Goal: Information Seeking & Learning: Learn about a topic

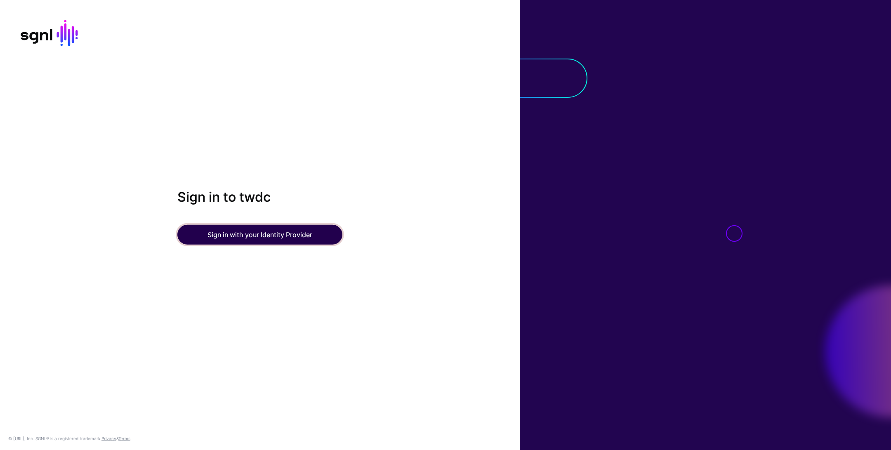
click at [291, 232] on button "Sign in with your Identity Provider" at bounding box center [259, 235] width 165 height 20
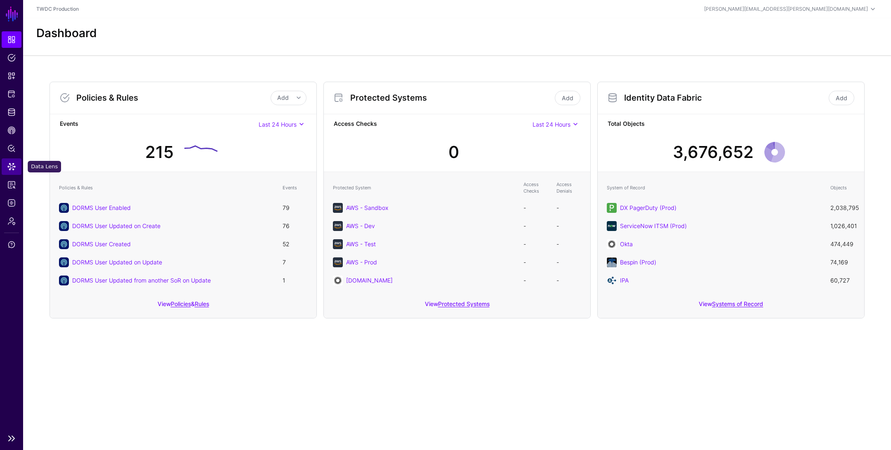
click at [11, 167] on span "Data Lens" at bounding box center [11, 167] width 8 height 8
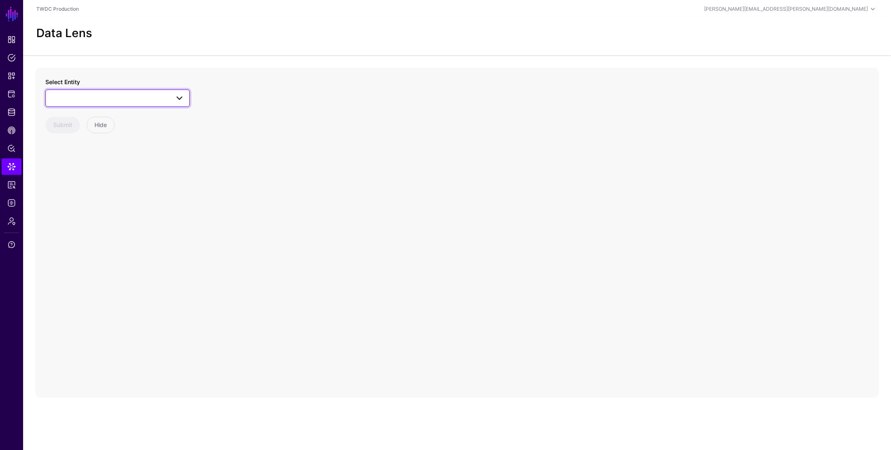
click at [139, 99] on span at bounding box center [118, 98] width 134 height 10
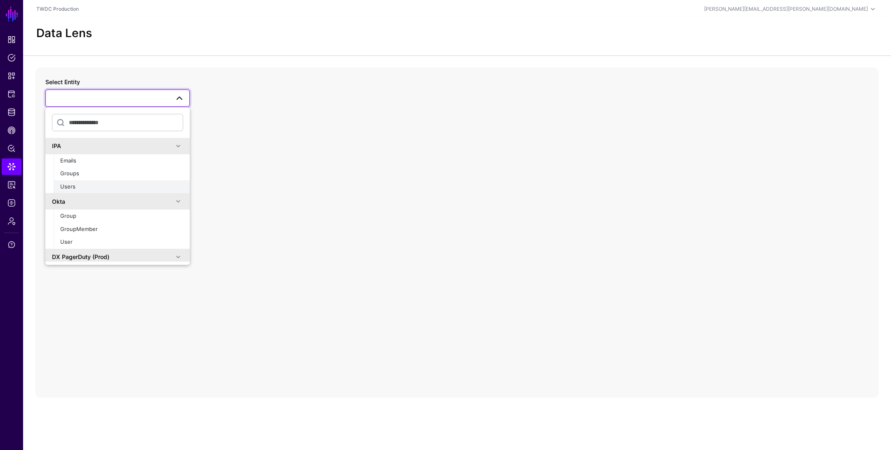
click at [115, 183] on div "Users" at bounding box center [121, 187] width 123 height 8
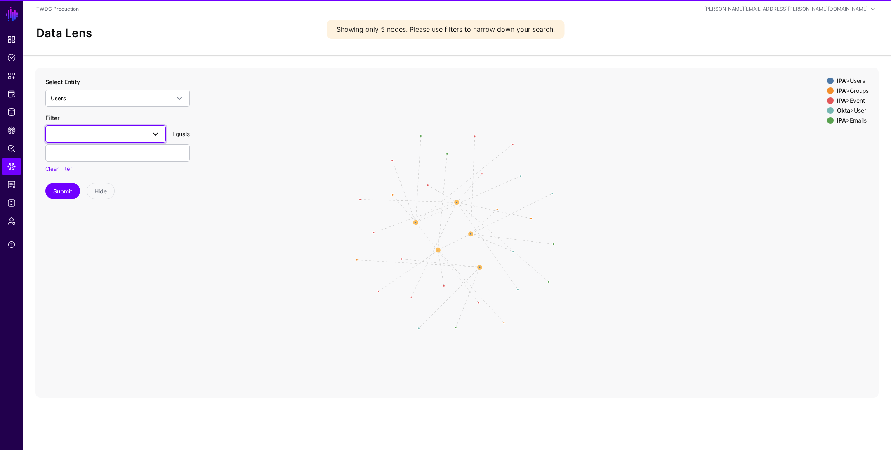
click at [118, 134] on span at bounding box center [106, 134] width 110 height 10
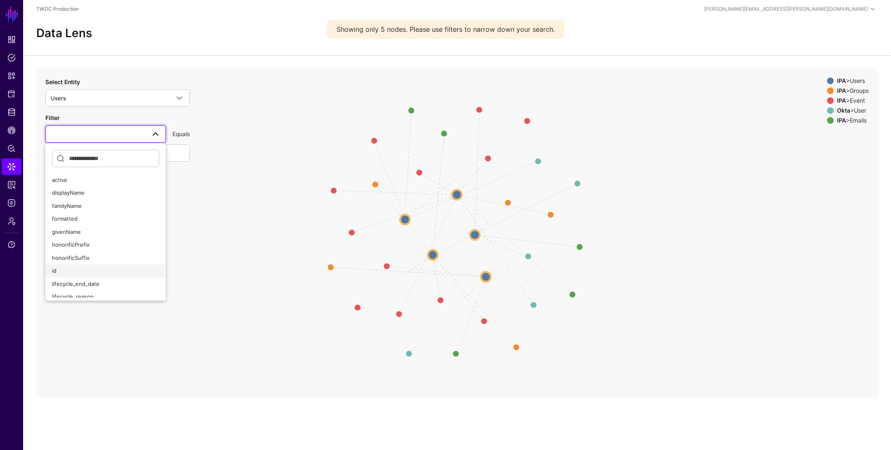
click at [87, 265] on button "id" at bounding box center [105, 271] width 120 height 13
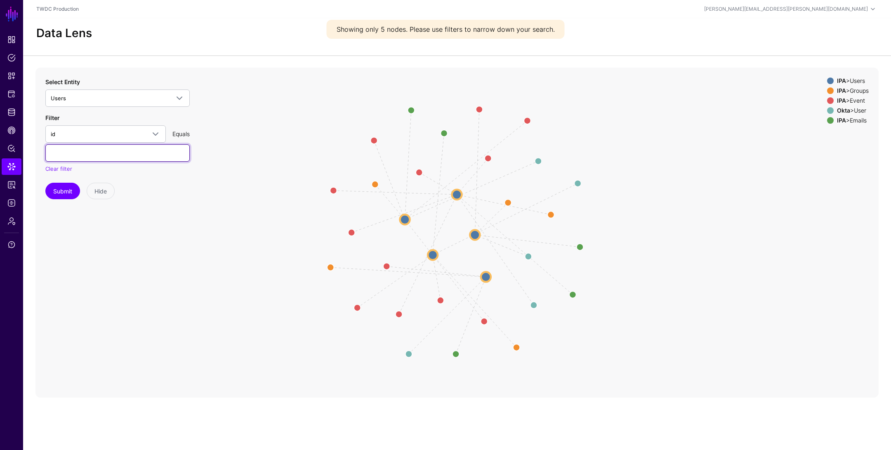
click at [106, 154] on input "text" at bounding box center [117, 152] width 144 height 17
paste input "**********"
click at [61, 193] on button "Submit" at bounding box center [62, 191] width 35 height 17
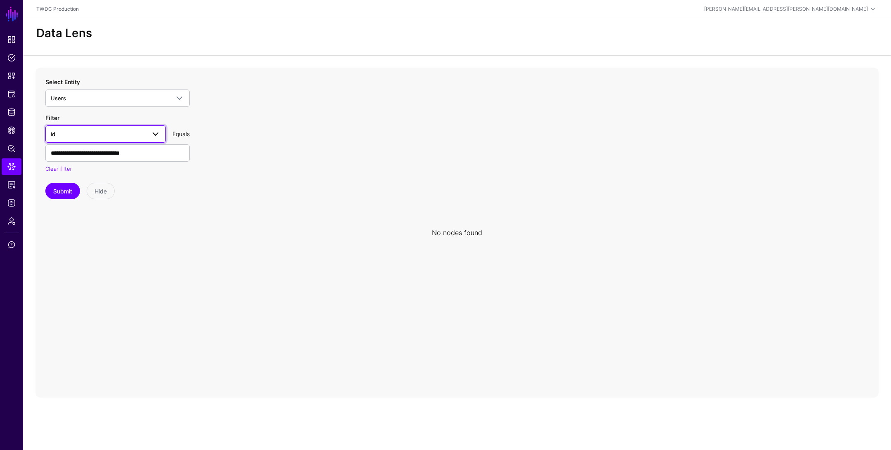
click at [111, 135] on span "id" at bounding box center [98, 134] width 95 height 9
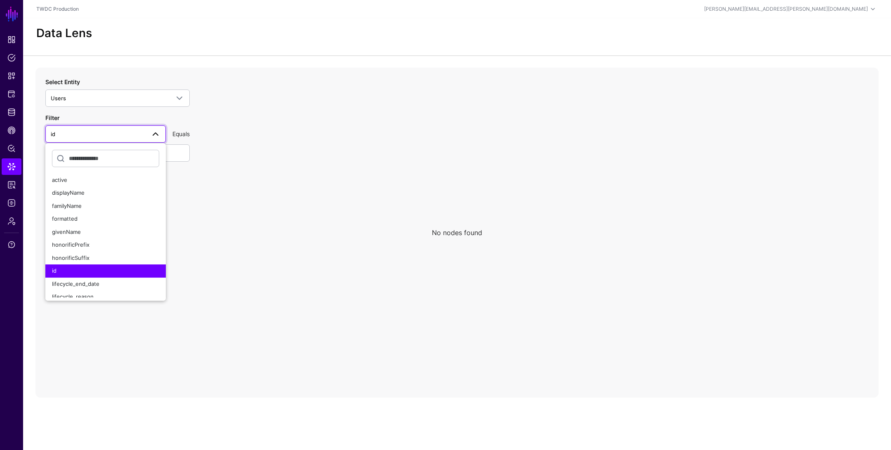
click at [226, 145] on icon at bounding box center [456, 233] width 843 height 330
click at [153, 90] on link "Users" at bounding box center [117, 98] width 144 height 17
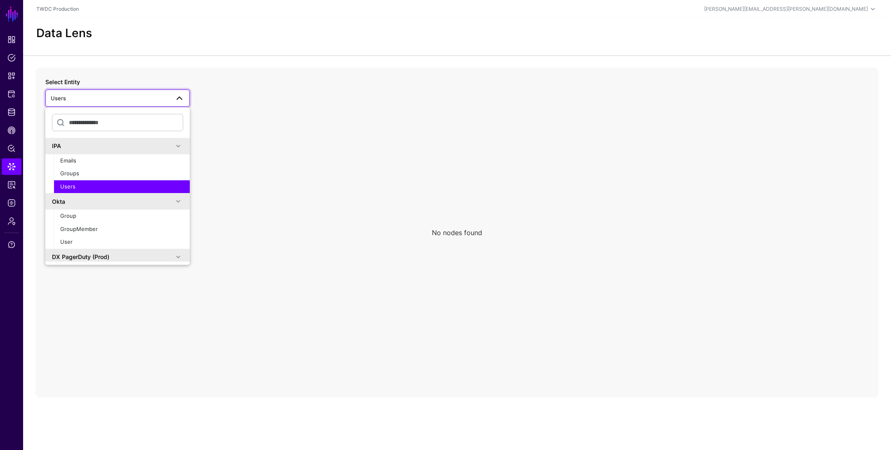
click at [91, 183] on div "Users" at bounding box center [121, 187] width 123 height 8
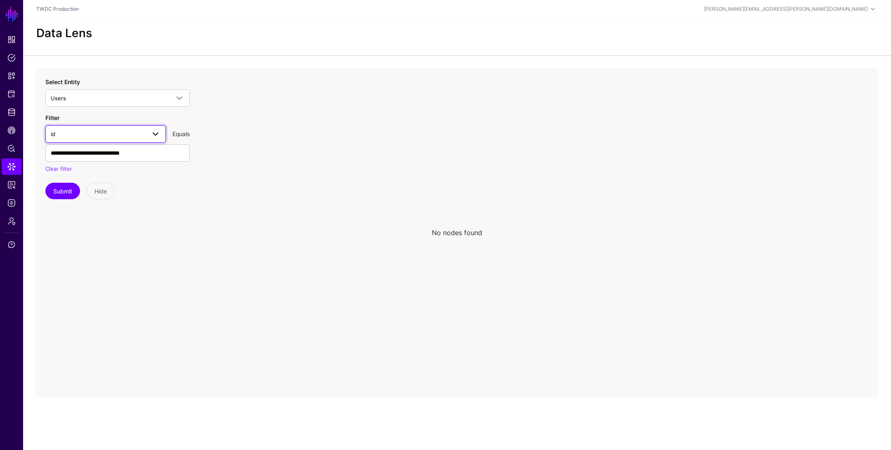
click at [96, 135] on span "id" at bounding box center [98, 134] width 95 height 9
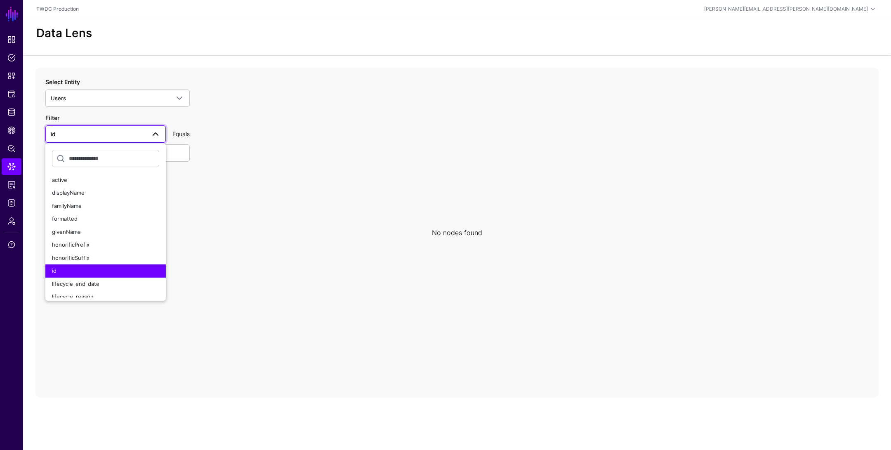
click at [246, 146] on icon at bounding box center [456, 233] width 843 height 330
click at [182, 158] on input "**********" at bounding box center [117, 152] width 144 height 17
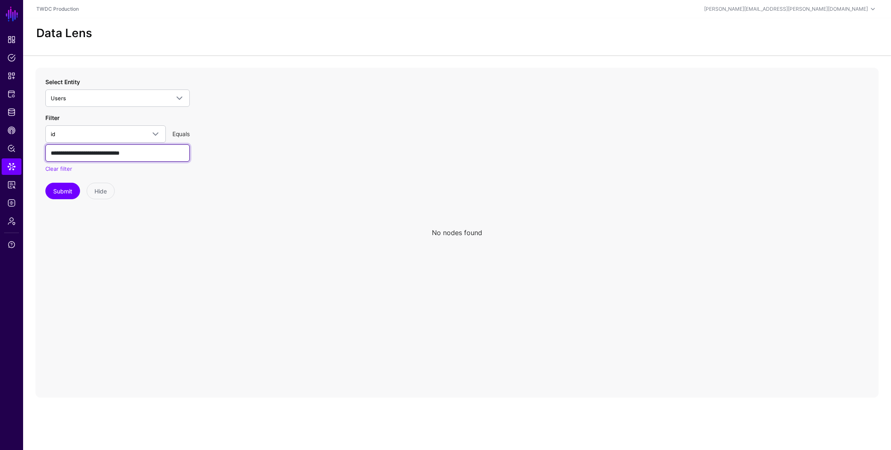
paste input "text"
type input "**********"
click at [63, 185] on button "Submit" at bounding box center [62, 191] width 35 height 17
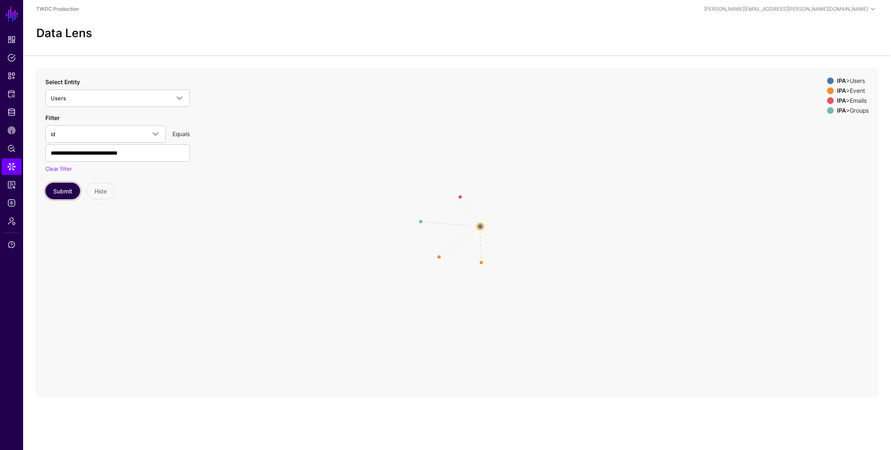
click at [64, 189] on button "Submit" at bounding box center [62, 191] width 35 height 17
click at [483, 225] on circle at bounding box center [483, 226] width 10 height 10
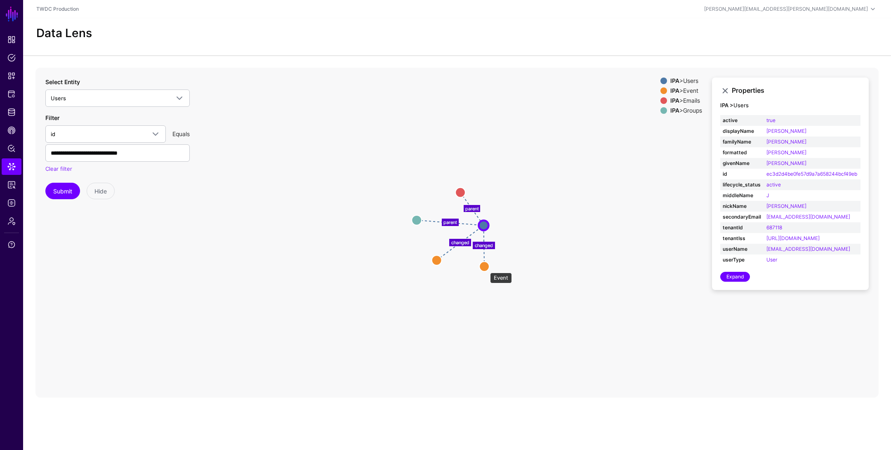
click at [486, 269] on circle at bounding box center [485, 267] width 10 height 10
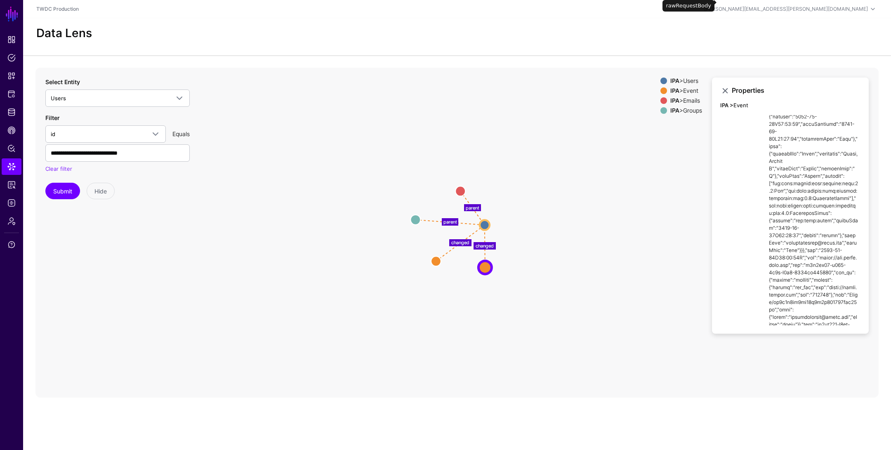
scroll to position [711, 0]
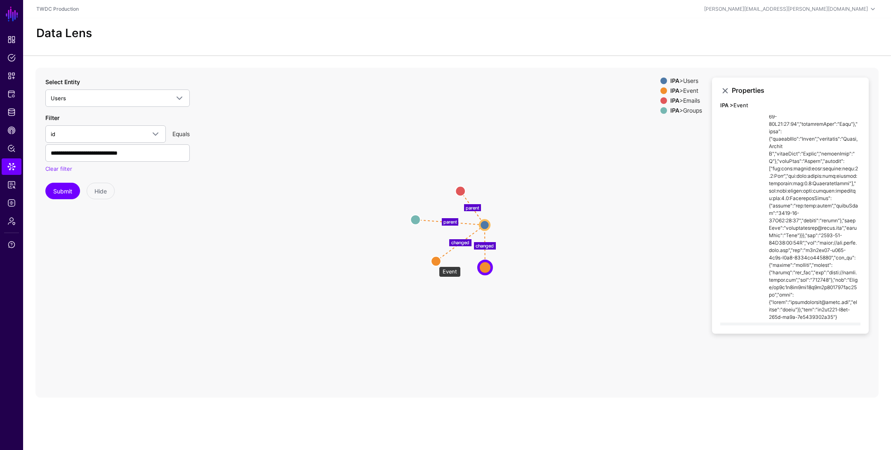
click at [435, 262] on circle at bounding box center [436, 261] width 10 height 10
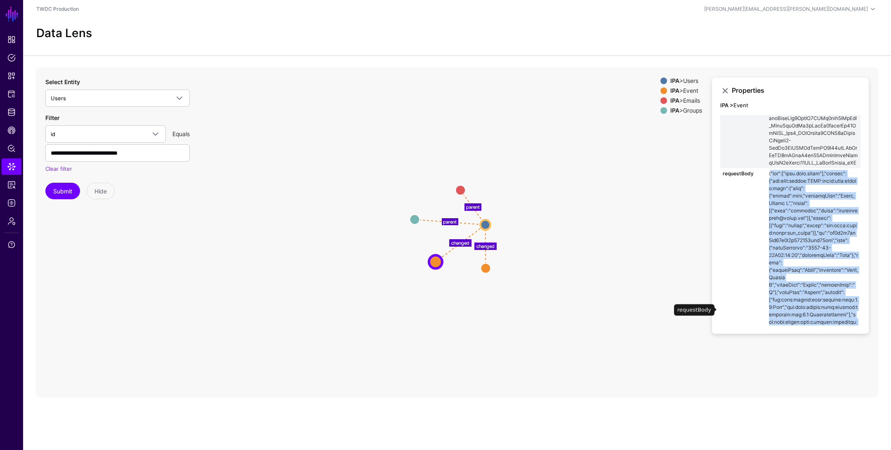
scroll to position [659, 0]
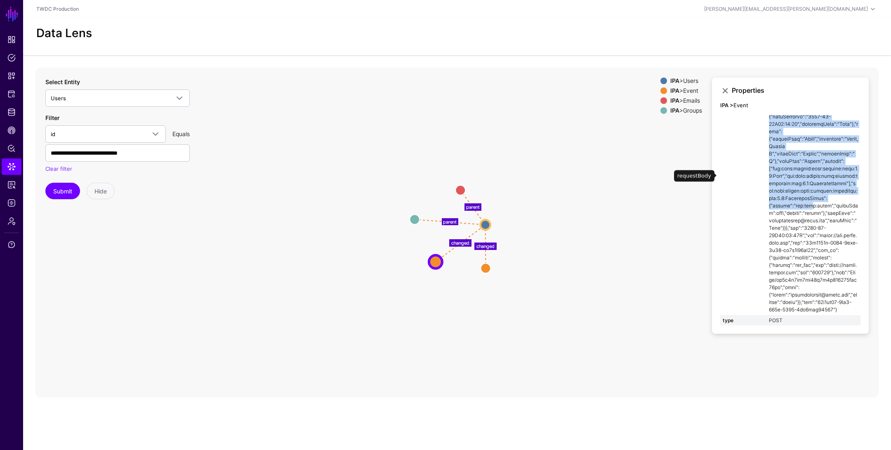
drag, startPoint x: 767, startPoint y: 187, endPoint x: 841, endPoint y: 309, distance: 142.4
click at [841, 309] on td at bounding box center [814, 176] width 94 height 278
copy td "{"aud":["[DOMAIN_NAME]"],"events":{"urn:ietf:params:SCIM:event:prov:create:full…"
click at [487, 267] on circle at bounding box center [486, 268] width 10 height 10
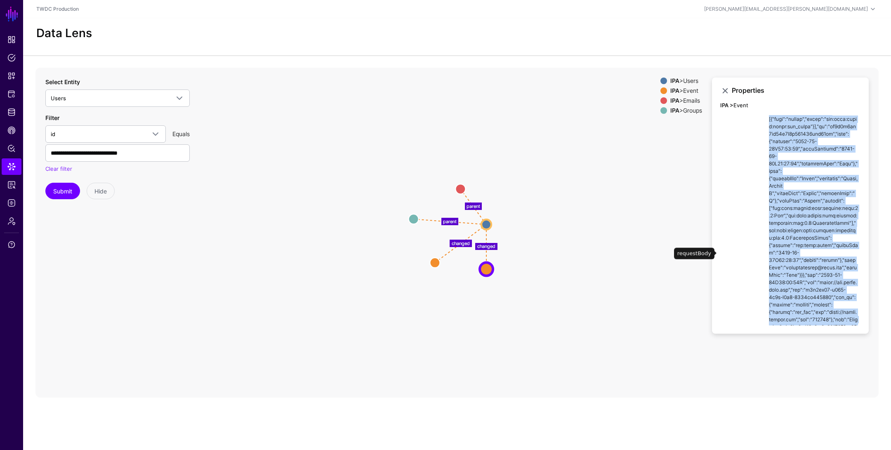
scroll to position [711, 0]
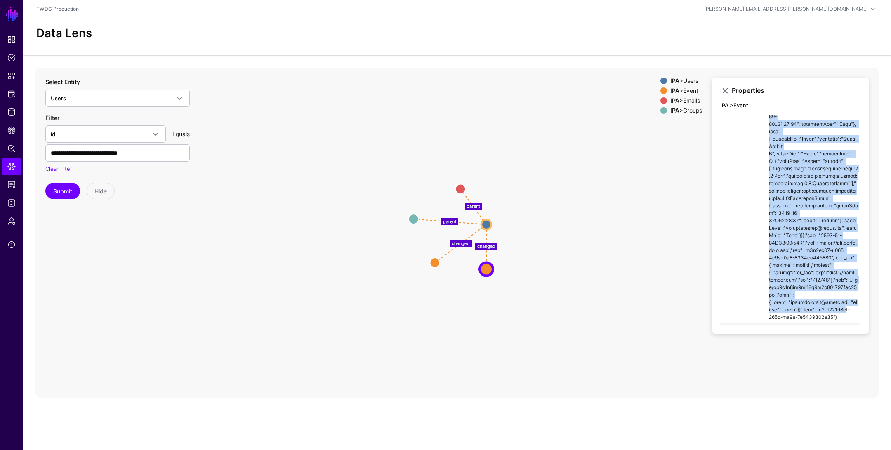
drag, startPoint x: 768, startPoint y: 177, endPoint x: 841, endPoint y: 307, distance: 149.6
click at [841, 307] on td at bounding box center [814, 172] width 94 height 300
copy td "{"aud":["[DOMAIN_NAME]"],"events":{"urn:ietf:params:SCIM:event:prov:create:full…"
click at [434, 262] on circle at bounding box center [435, 263] width 10 height 10
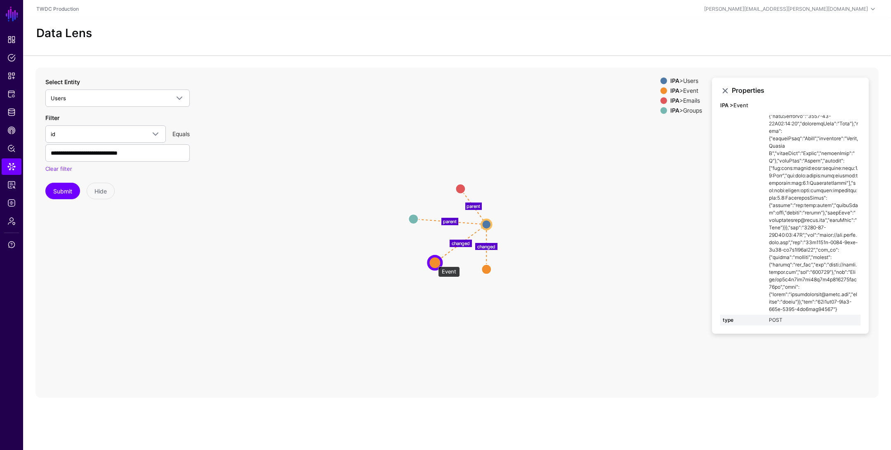
scroll to position [659, 0]
click at [798, 241] on td at bounding box center [814, 176] width 94 height 278
drag, startPoint x: 838, startPoint y: 309, endPoint x: 750, endPoint y: 179, distance: 156.6
click at [750, 179] on tr "requestBody" at bounding box center [791, 176] width 140 height 278
click at [750, 179] on td "requestBody" at bounding box center [744, 176] width 46 height 278
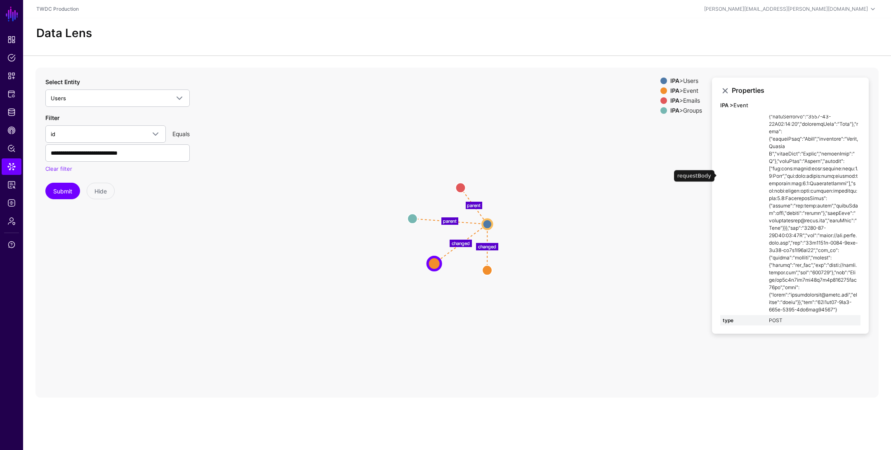
drag, startPoint x: 768, startPoint y: 183, endPoint x: 851, endPoint y: 309, distance: 151.1
click at [851, 309] on td at bounding box center [814, 176] width 94 height 278
copy td "{"aud":["[DOMAIN_NAME]"],"events":{"urn:ietf:params:SCIM:event:prov:create:full…"
click at [302, 169] on icon "parent changed parent changed Groups Groups Event Event Emails Emails Event Eve…" at bounding box center [456, 233] width 843 height 330
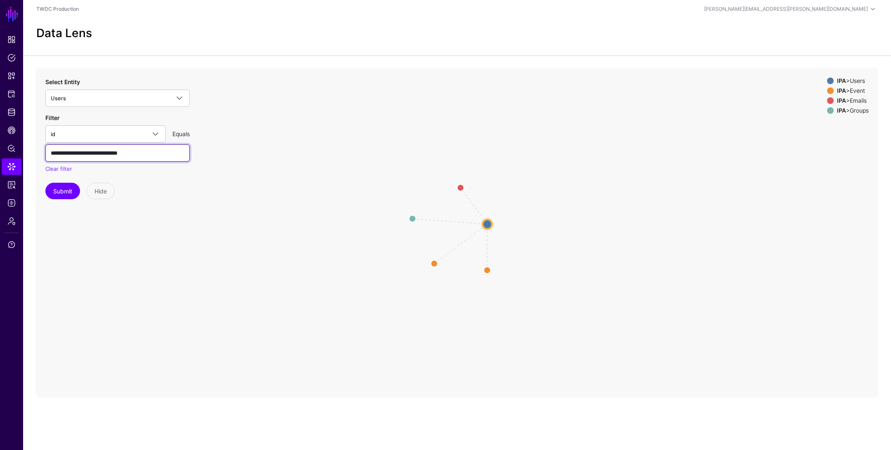
click at [168, 154] on input "**********" at bounding box center [117, 152] width 144 height 17
click at [16, 201] on link "Logs" at bounding box center [12, 203] width 20 height 17
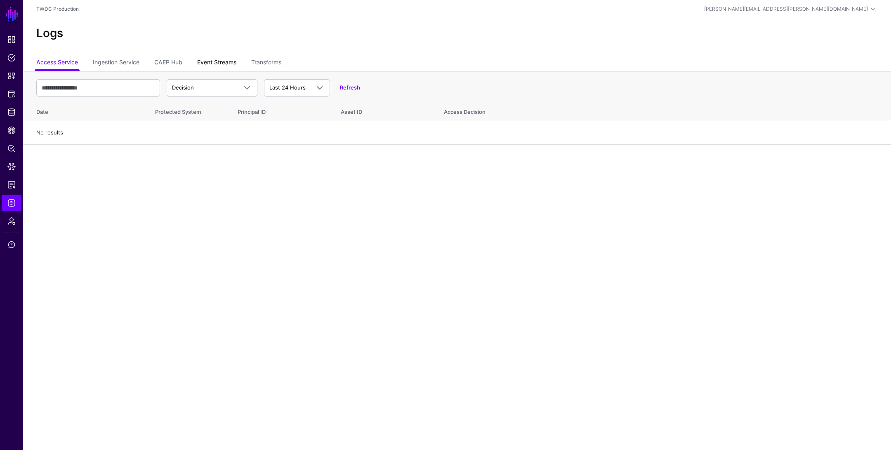
click at [215, 66] on link "Event Streams" at bounding box center [216, 63] width 39 height 16
click at [210, 87] on span "Event Received" at bounding box center [192, 87] width 40 height 7
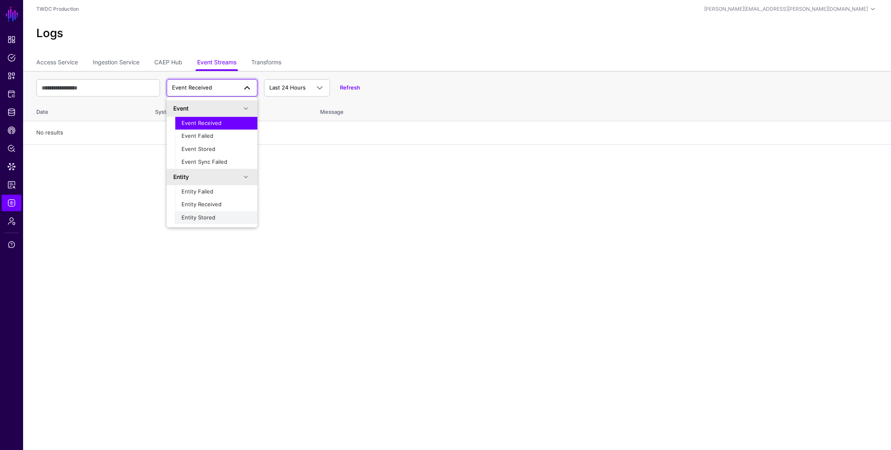
scroll to position [26, 0]
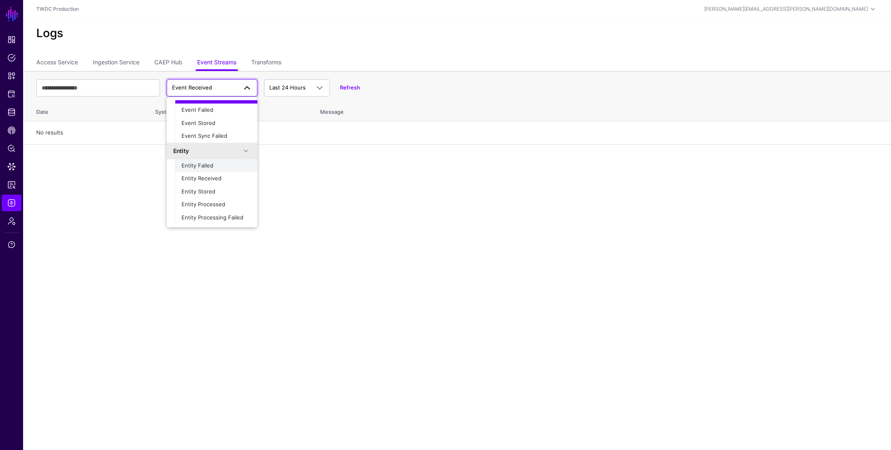
click at [209, 163] on span "Entity Failed" at bounding box center [198, 165] width 32 height 7
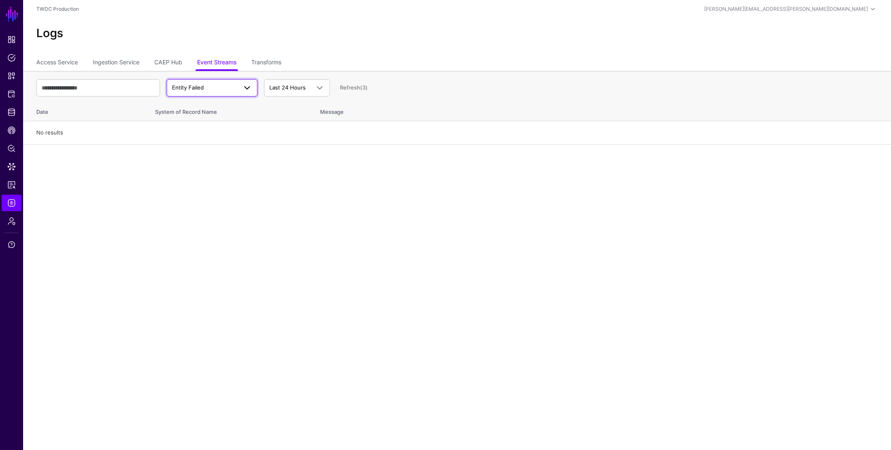
click at [211, 87] on span "Entity Failed" at bounding box center [204, 88] width 65 height 8
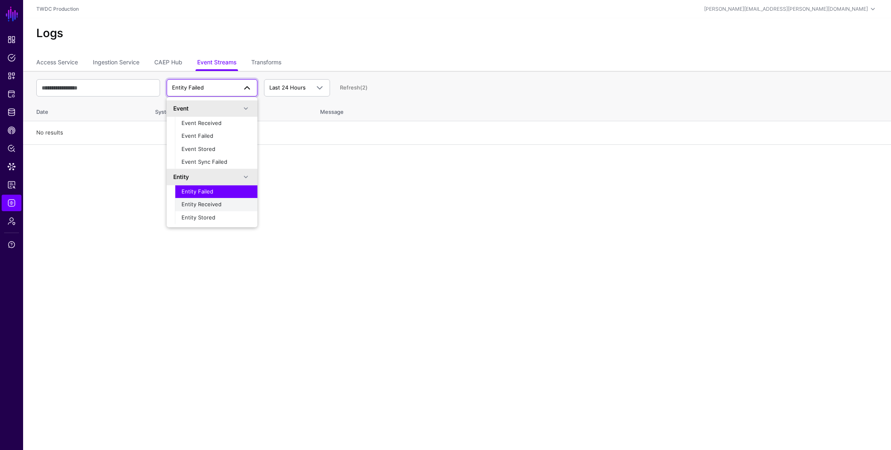
click at [212, 209] on button "Entity Received" at bounding box center [216, 204] width 83 height 13
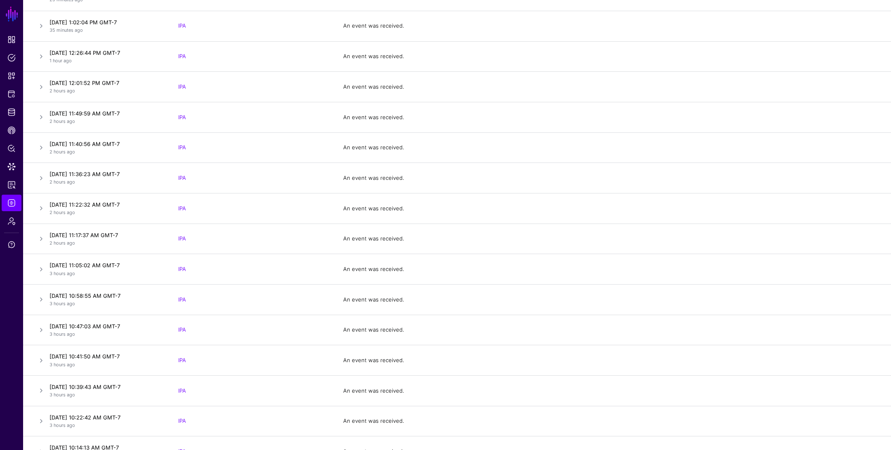
scroll to position [0, 0]
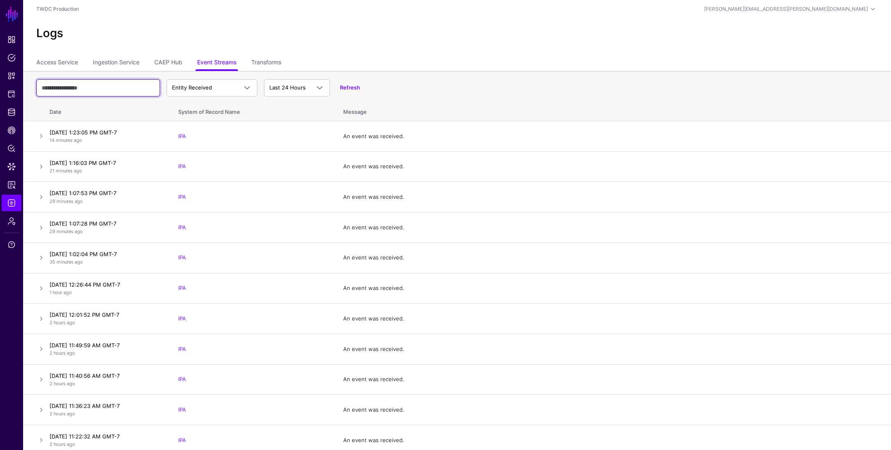
click at [101, 90] on input "text" at bounding box center [98, 87] width 124 height 17
paste input "**********"
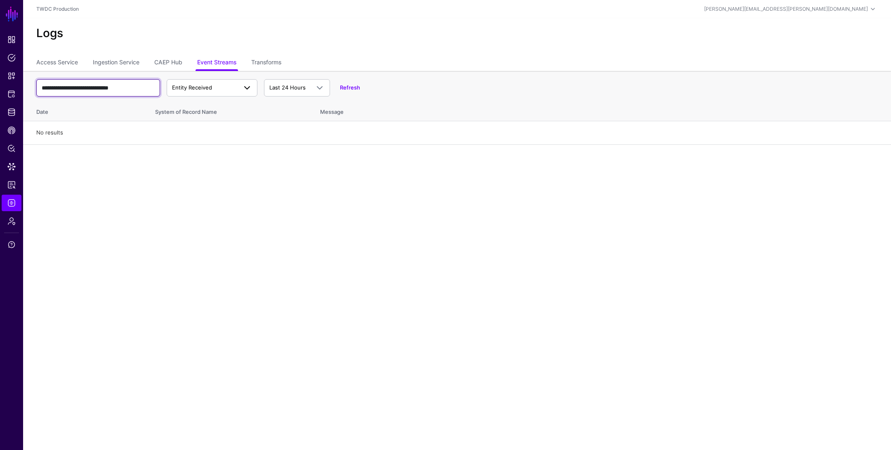
type input "**********"
click at [209, 90] on span "Entity Received" at bounding box center [192, 87] width 40 height 7
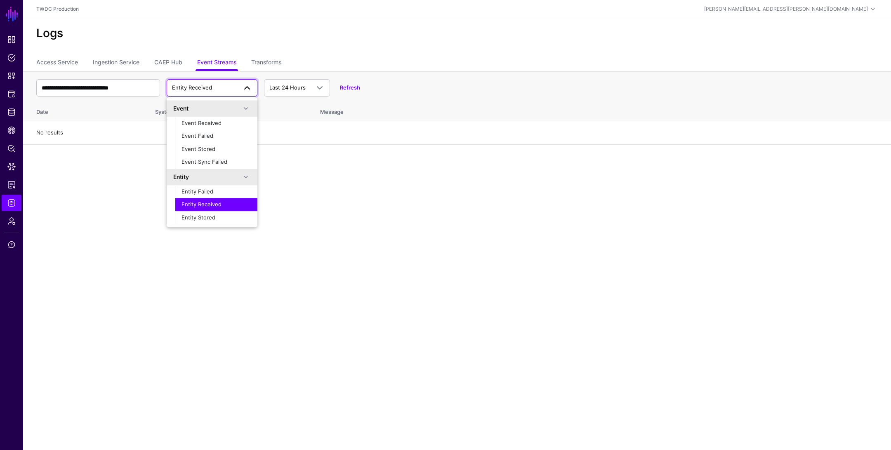
scroll to position [26, 0]
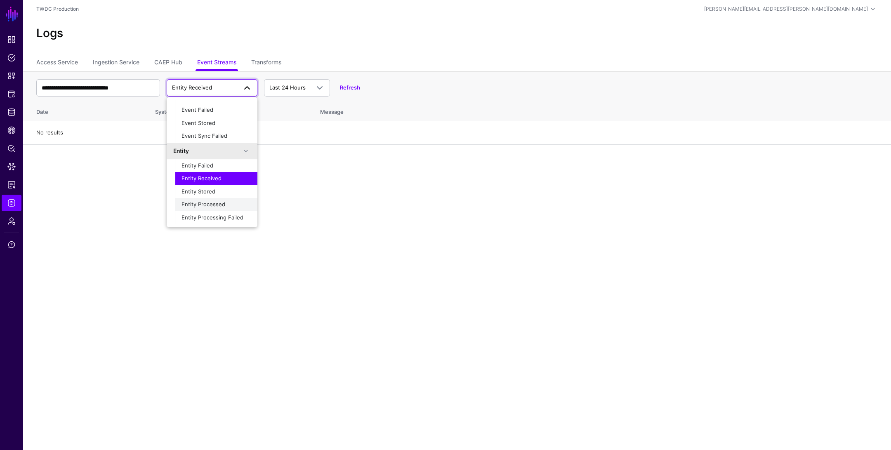
click at [225, 202] on div "Entity Processed" at bounding box center [216, 205] width 69 height 8
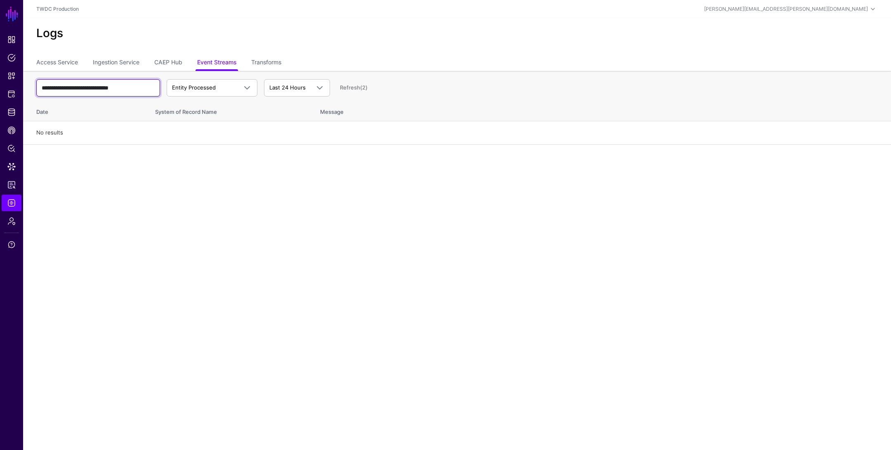
click at [147, 82] on input "**********" at bounding box center [98, 87] width 124 height 17
click at [149, 87] on input "**********" at bounding box center [98, 87] width 124 height 17
click at [293, 90] on span "Last 24 Hours" at bounding box center [287, 87] width 36 height 7
click at [147, 91] on input "**********" at bounding box center [98, 87] width 124 height 17
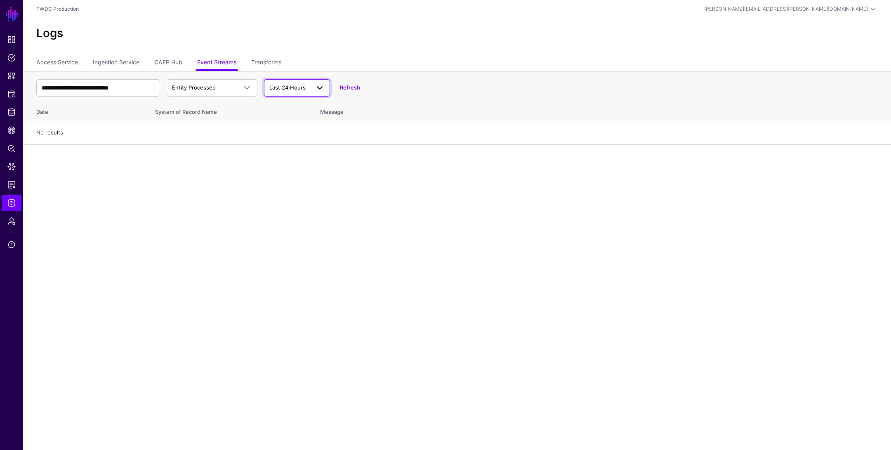
click at [282, 88] on span "Last 24 Hours" at bounding box center [287, 87] width 36 height 7
click at [298, 121] on span "Last 7 Days" at bounding box center [285, 119] width 29 height 7
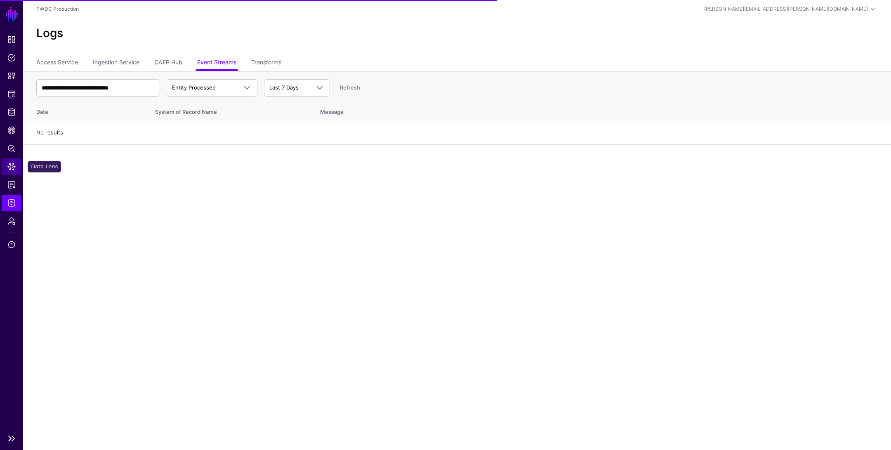
click at [14, 164] on span "Data Lens" at bounding box center [11, 167] width 8 height 8
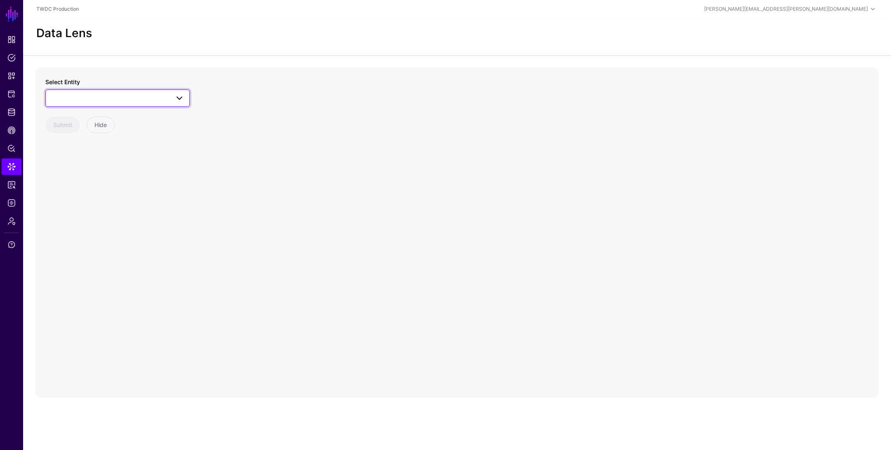
click at [104, 99] on span at bounding box center [118, 98] width 134 height 10
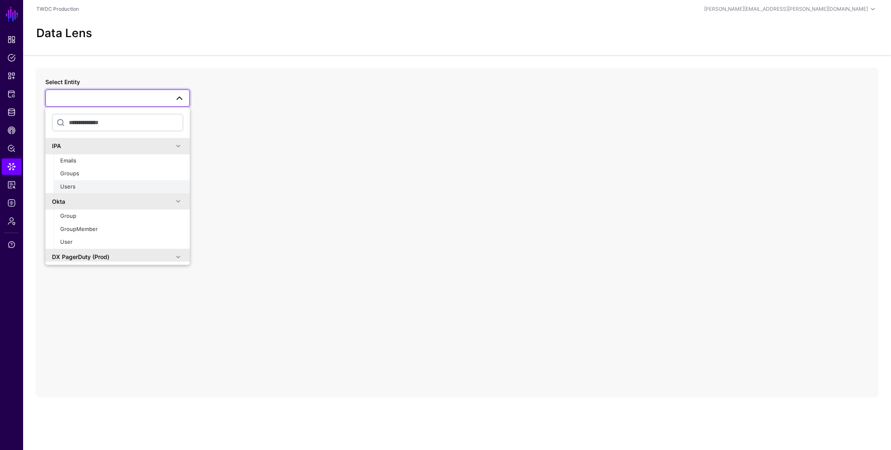
click at [97, 187] on div "Users" at bounding box center [121, 187] width 123 height 8
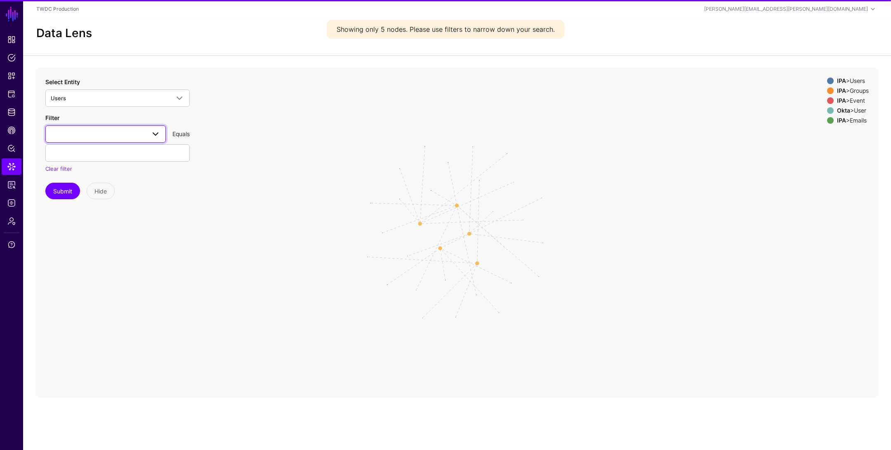
click at [76, 137] on span at bounding box center [106, 134] width 110 height 10
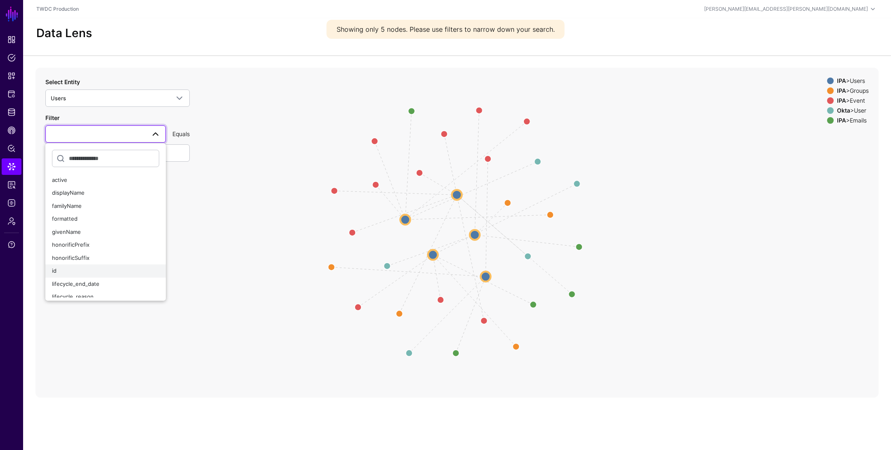
click at [70, 271] on div "id" at bounding box center [105, 271] width 107 height 8
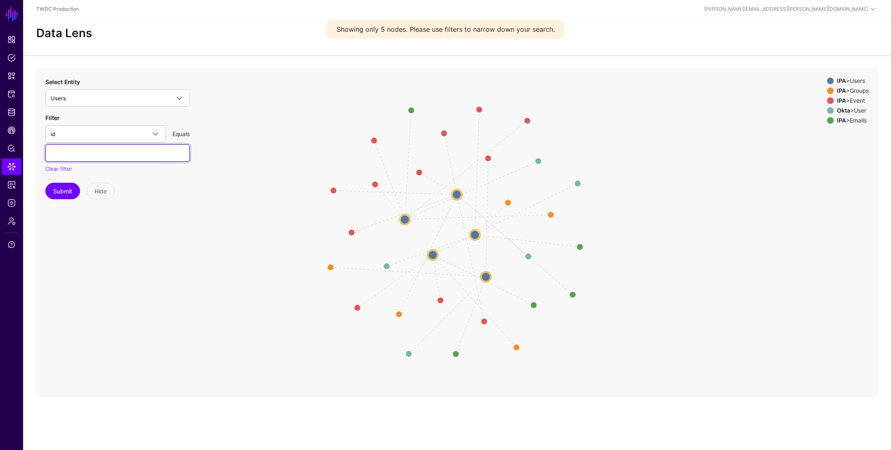
click at [118, 158] on input "text" at bounding box center [117, 152] width 144 height 17
paste input "**********"
type input "**********"
click at [66, 193] on button "Submit" at bounding box center [62, 191] width 35 height 17
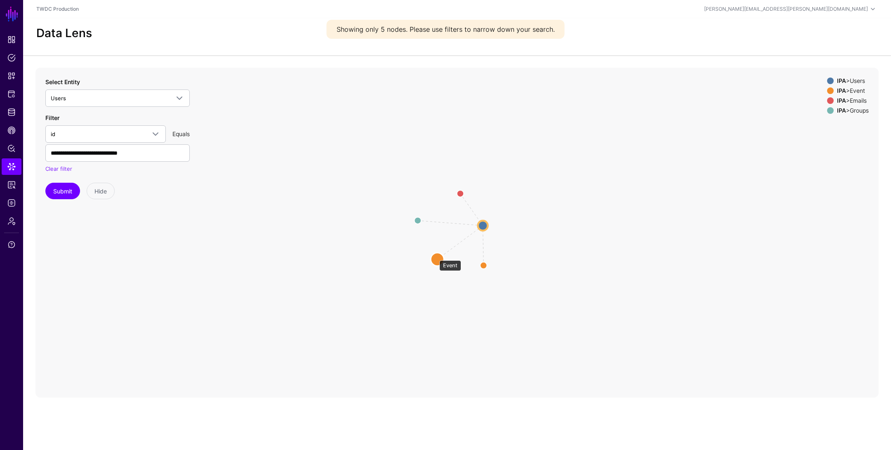
click at [435, 256] on circle at bounding box center [437, 259] width 13 height 13
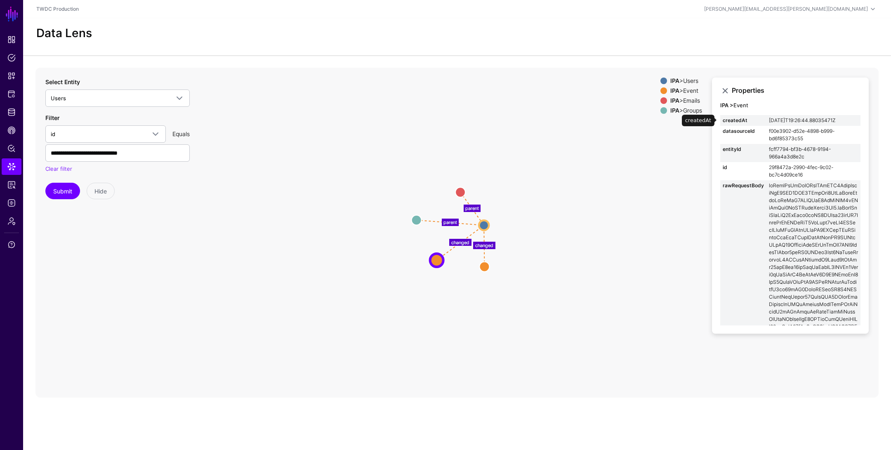
drag, startPoint x: 850, startPoint y: 118, endPoint x: 769, endPoint y: 119, distance: 81.3
click at [769, 119] on td "[DATE]T19:26:44.88035471Z" at bounding box center [814, 120] width 94 height 11
copy td "[DATE]T19:26:44.88035471Z"
click at [486, 266] on circle at bounding box center [485, 267] width 10 height 10
click at [435, 263] on circle at bounding box center [436, 261] width 10 height 10
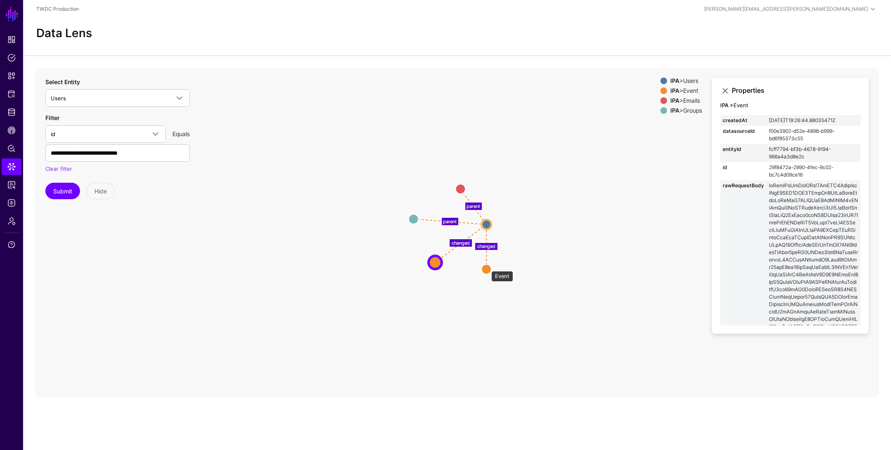
click at [487, 267] on circle at bounding box center [487, 269] width 10 height 10
click at [434, 262] on circle at bounding box center [435, 263] width 10 height 10
drag, startPoint x: 806, startPoint y: 175, endPoint x: 768, endPoint y: 169, distance: 37.9
click at [768, 169] on td "29f8472a-2990-4fec-9c02-bc7c4d09ce16" at bounding box center [814, 171] width 94 height 18
copy td "29f8472a-2990-4fec-9c02-bc7c4d09ce16"
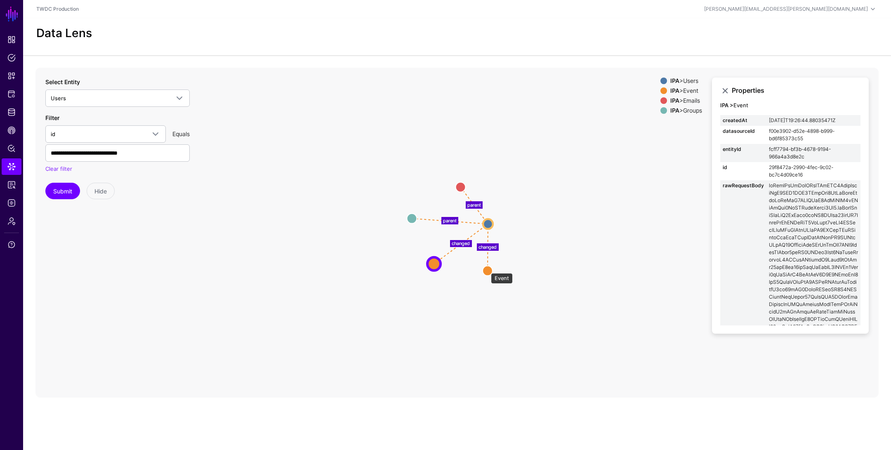
click at [487, 269] on circle at bounding box center [488, 271] width 10 height 10
drag, startPoint x: 818, startPoint y: 173, endPoint x: 765, endPoint y: 168, distance: 53.9
click at [765, 168] on tr "id f9b0cf78-f906-4f7f-b2f6-6882ec423292" at bounding box center [791, 171] width 140 height 18
copy tr "f9b0cf78-f906-4f7f-b2f6-6882ec423292"
click at [433, 264] on circle at bounding box center [434, 265] width 10 height 10
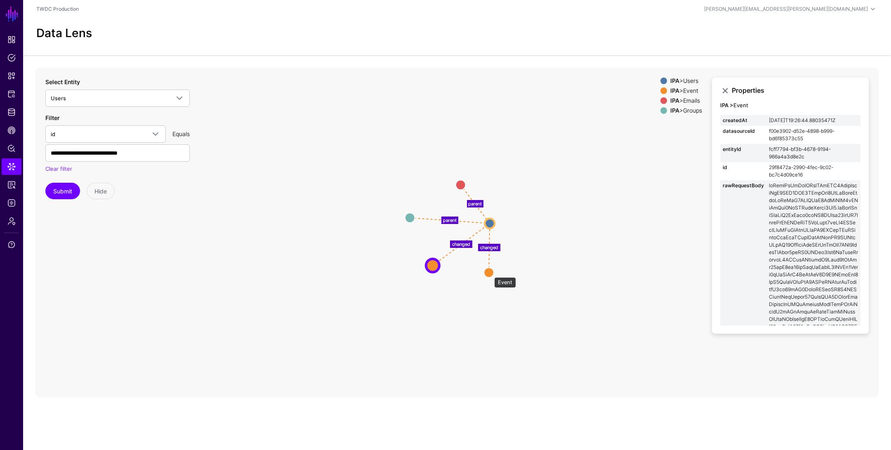
click at [490, 273] on circle at bounding box center [489, 272] width 10 height 10
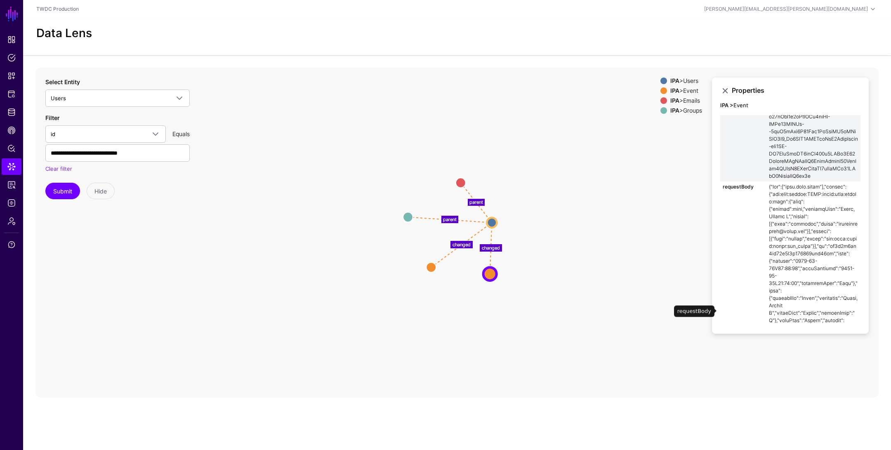
scroll to position [570, 0]
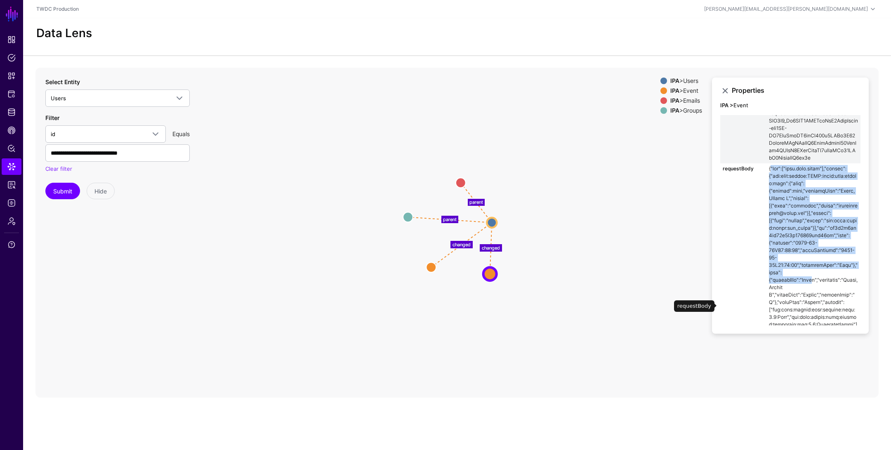
drag, startPoint x: 769, startPoint y: 161, endPoint x: 810, endPoint y: 269, distance: 116.0
click at [810, 270] on td at bounding box center [814, 313] width 94 height 300
click at [810, 269] on td at bounding box center [814, 313] width 94 height 300
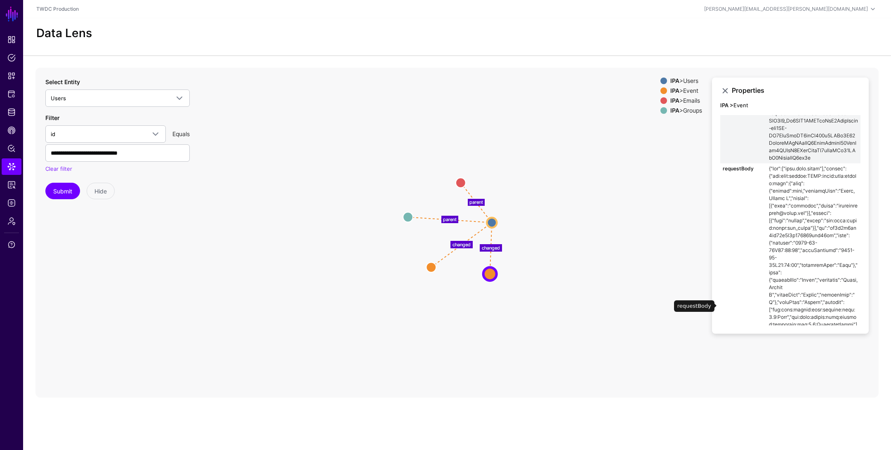
scroll to position [576, 0]
click at [13, 130] on span "CAEP Hub" at bounding box center [11, 130] width 8 height 8
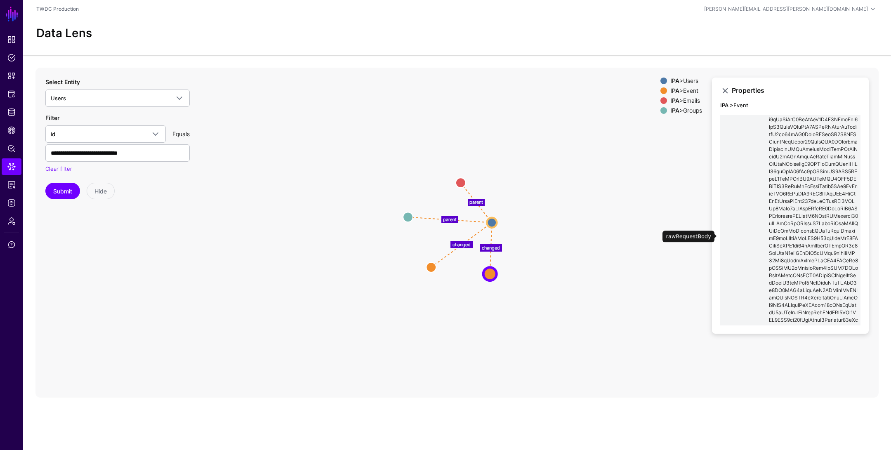
scroll to position [0, 0]
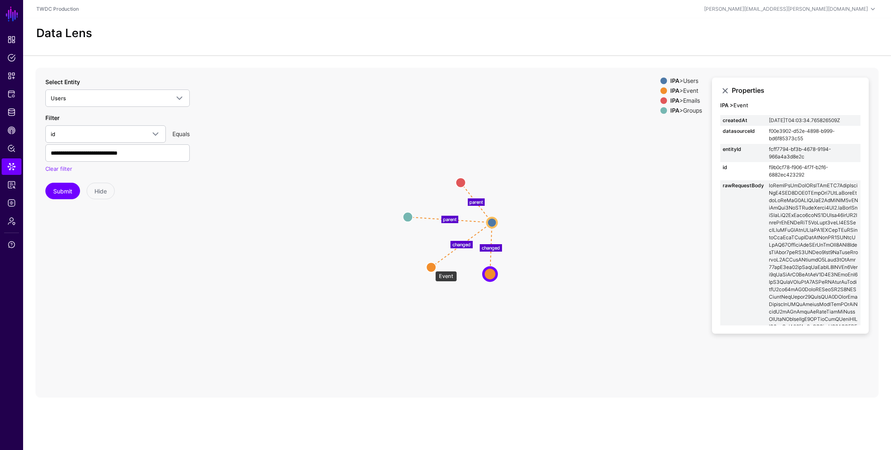
click at [431, 267] on circle at bounding box center [431, 267] width 10 height 10
click at [492, 273] on circle at bounding box center [491, 275] width 10 height 10
click at [431, 268] on circle at bounding box center [430, 269] width 10 height 10
drag, startPoint x: 808, startPoint y: 178, endPoint x: 766, endPoint y: 165, distance: 43.5
click at [767, 165] on td "29f8472a-2990-4fec-9c02-bc7c4d09ce16" at bounding box center [814, 171] width 94 height 18
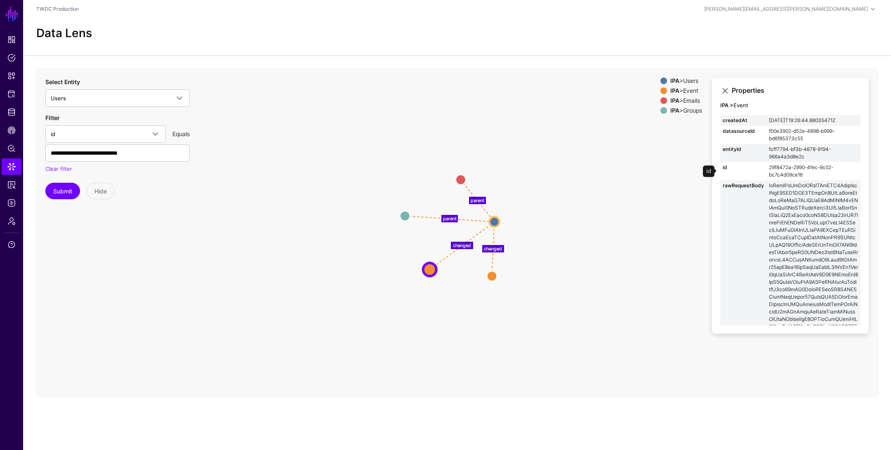
copy td "29f8472a-2990-4fec-9c02-bc7c4d09ce16"
click at [491, 276] on circle at bounding box center [492, 276] width 10 height 10
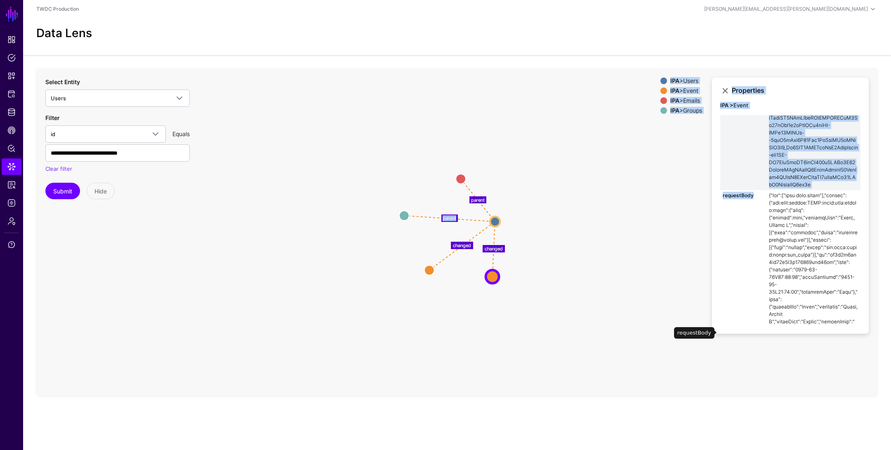
scroll to position [711, 0]
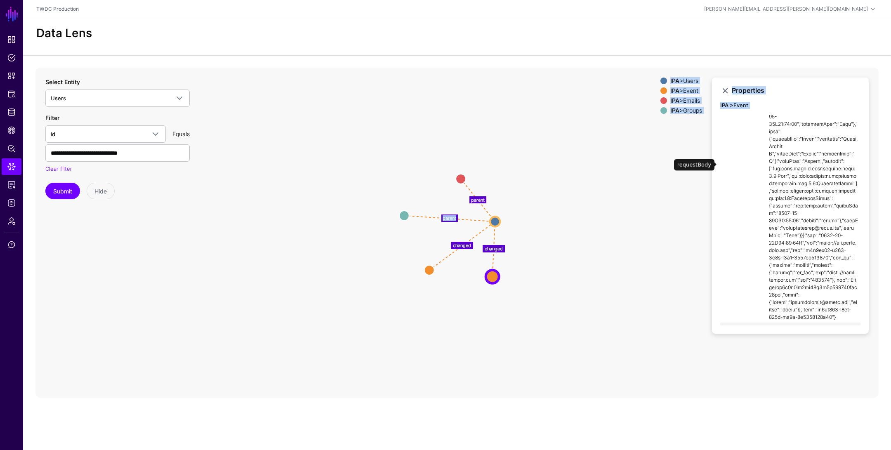
drag, startPoint x: 768, startPoint y: 187, endPoint x: 839, endPoint y: 306, distance: 138.4
click at [839, 306] on td at bounding box center [814, 172] width 94 height 300
copy td "{"aud":["[DOMAIN_NAME]"],"events":{"urn:ietf:params:SCIM:event:prov:create:full…"
click at [428, 268] on circle at bounding box center [430, 270] width 10 height 10
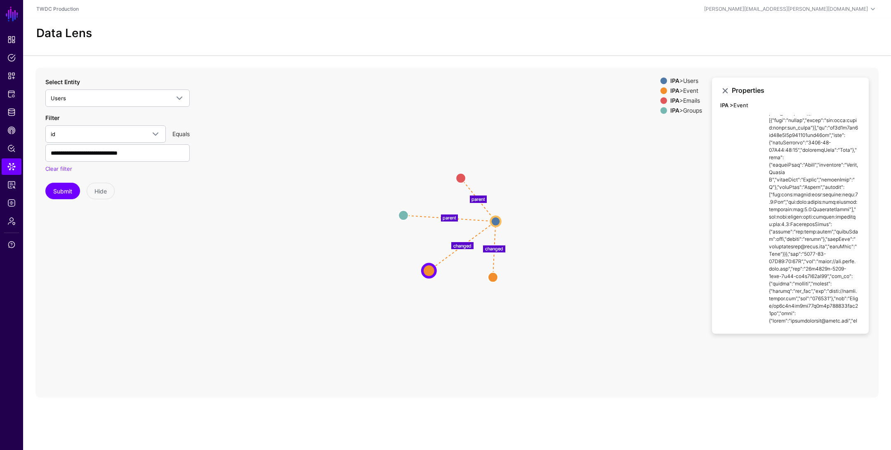
scroll to position [659, 0]
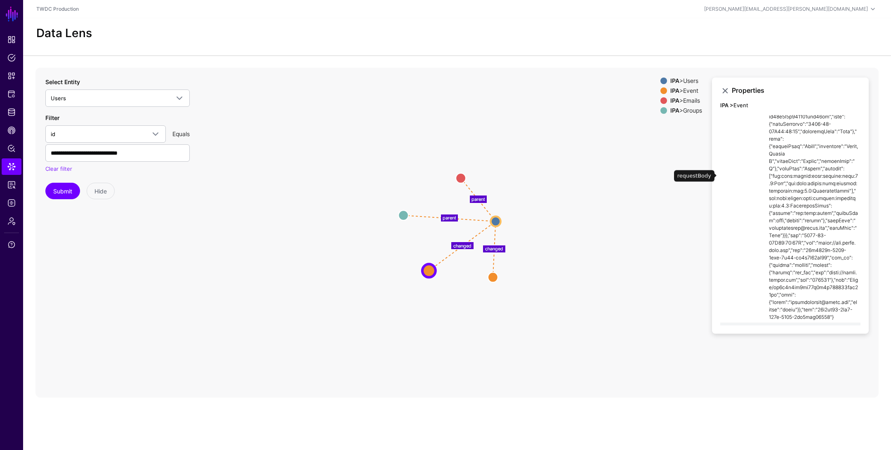
drag, startPoint x: 768, startPoint y: 179, endPoint x: 844, endPoint y: 310, distance: 152.0
click at [844, 310] on td at bounding box center [814, 184] width 94 height 278
copy td "{"aud":["[DOMAIN_NAME]"],"events":{"urn:ietf:params:SCIM:event:prov:create:full…"
click at [113, 137] on span "id" at bounding box center [98, 134] width 95 height 9
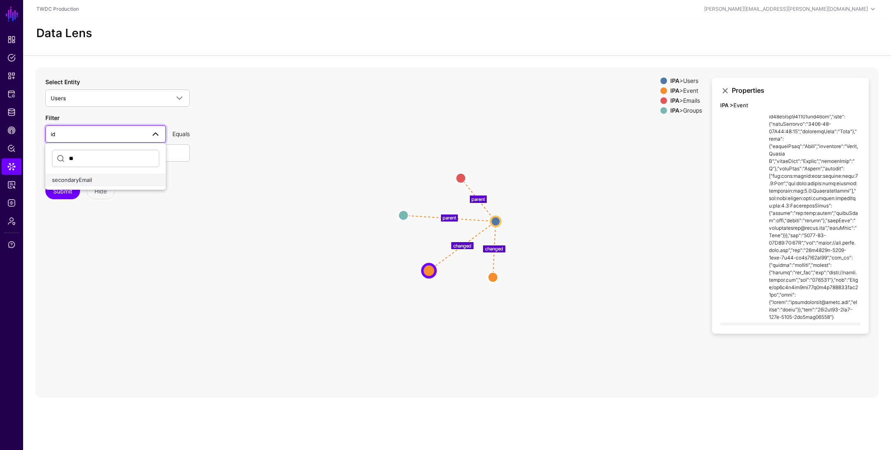
type input "**"
click at [94, 178] on div "secondaryEmail" at bounding box center [105, 180] width 107 height 8
click at [103, 158] on input "**********" at bounding box center [117, 152] width 144 height 17
paste input "text"
type input "**********"
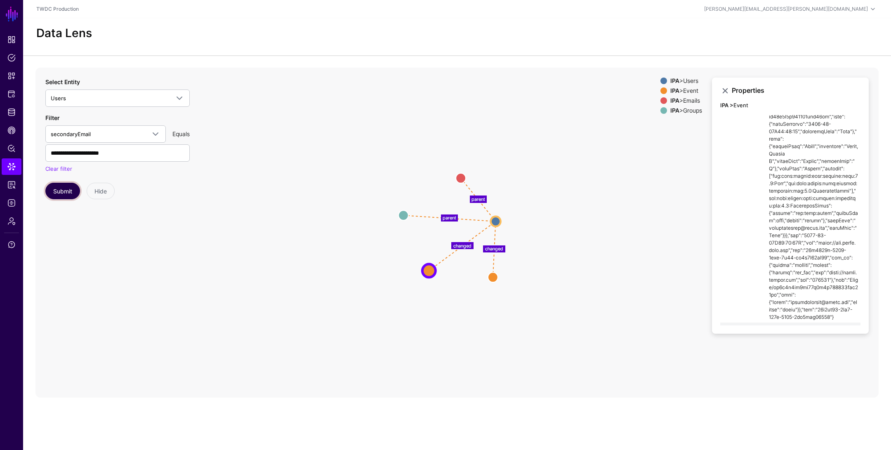
click at [70, 186] on button "Submit" at bounding box center [62, 191] width 35 height 17
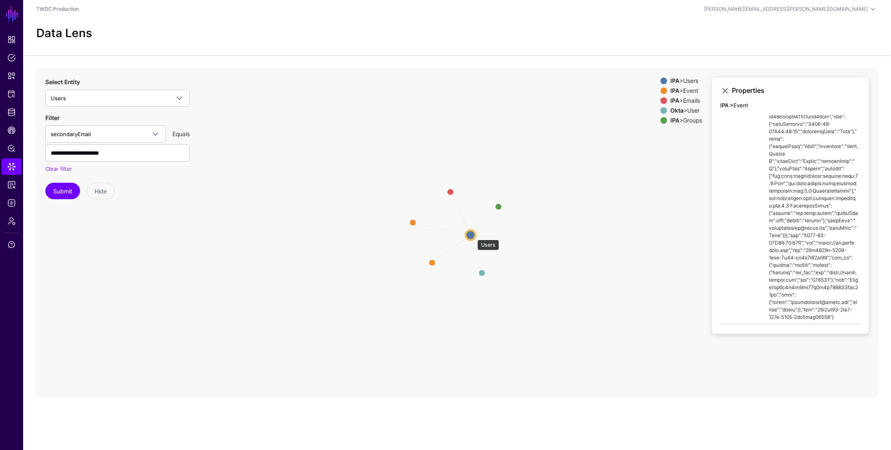
click at [472, 235] on circle at bounding box center [471, 235] width 10 height 10
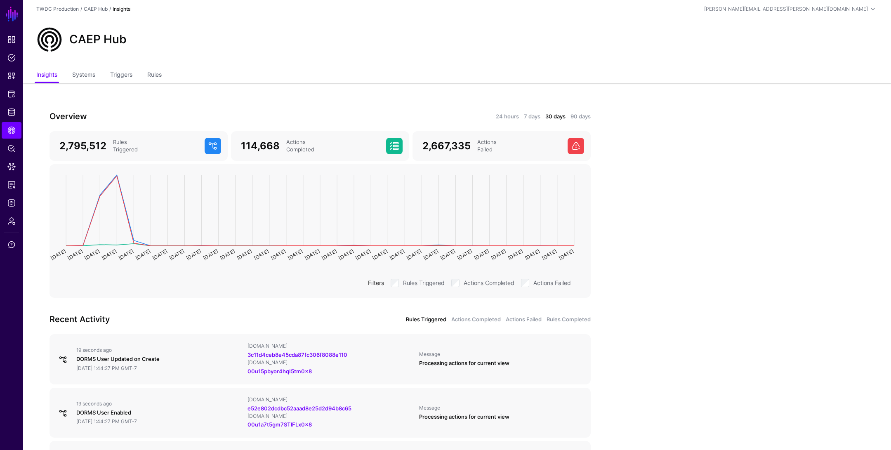
scroll to position [0, 0]
click at [130, 76] on link "Triggers" at bounding box center [121, 75] width 22 height 16
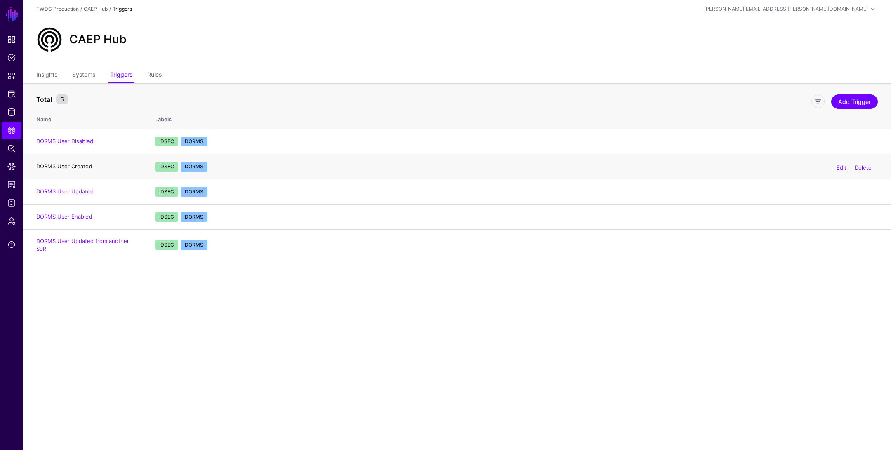
click at [64, 169] on link "DORMS User Created" at bounding box center [64, 166] width 56 height 7
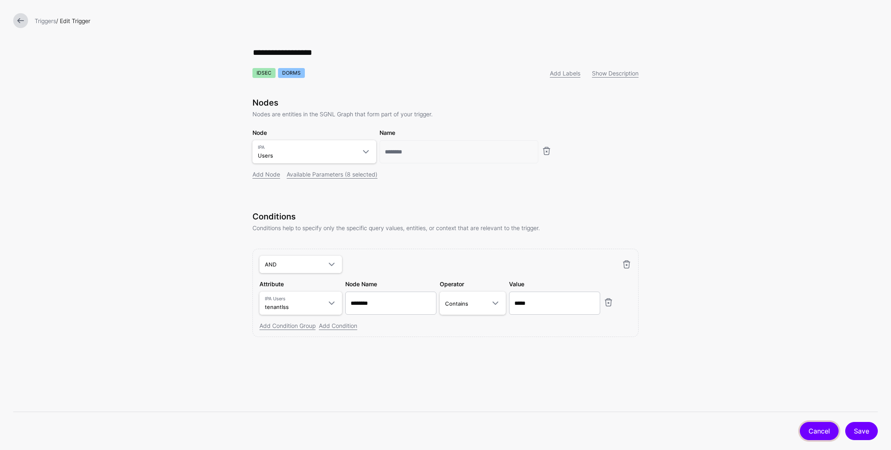
click at [816, 433] on link "Cancel" at bounding box center [819, 431] width 39 height 18
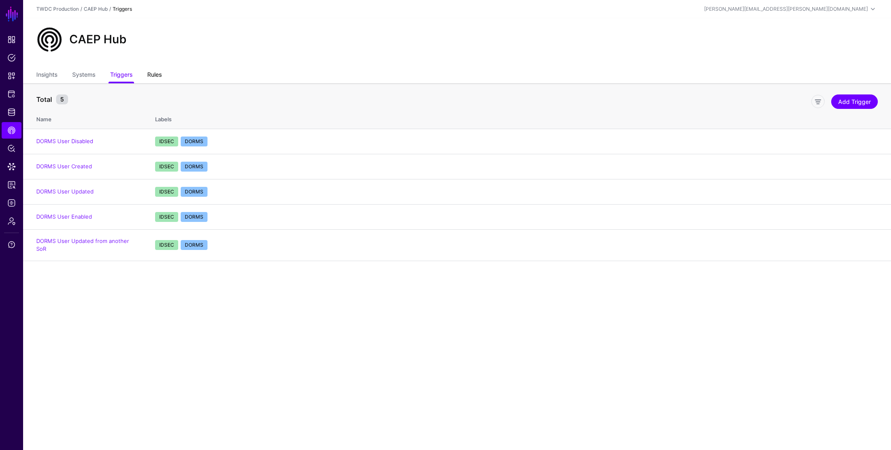
click at [154, 76] on link "Rules" at bounding box center [154, 76] width 14 height 16
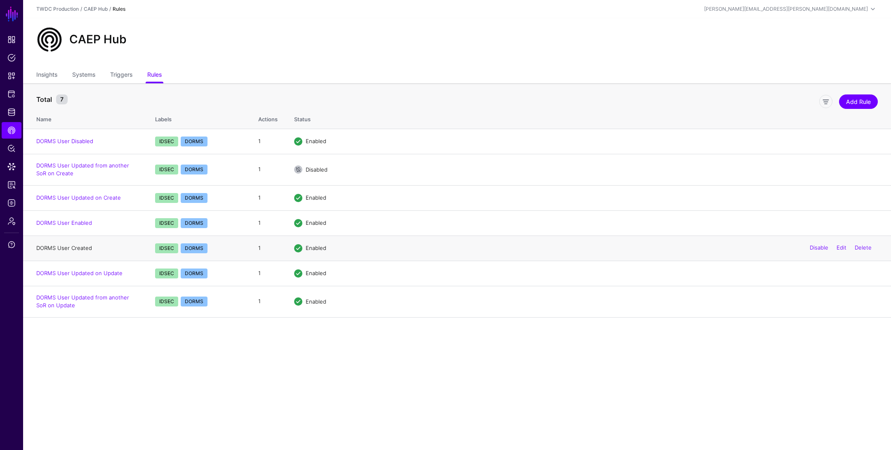
click at [74, 249] on link "DORMS User Created" at bounding box center [64, 248] width 56 height 7
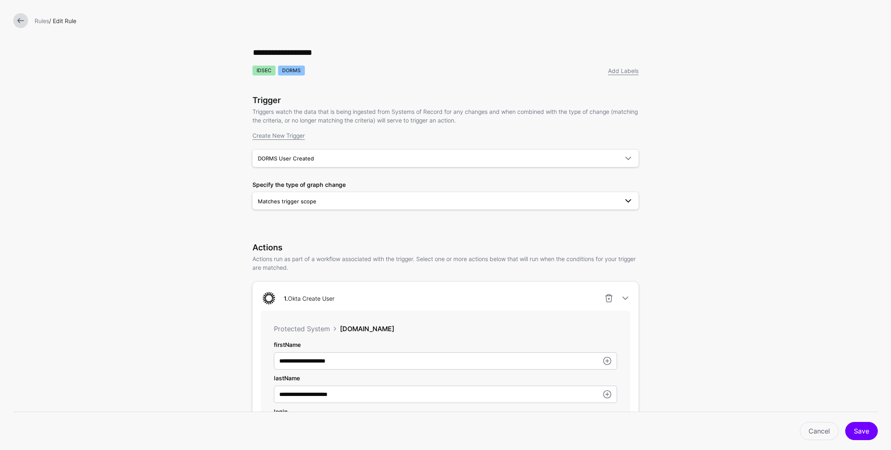
click at [630, 202] on span at bounding box center [629, 201] width 10 height 10
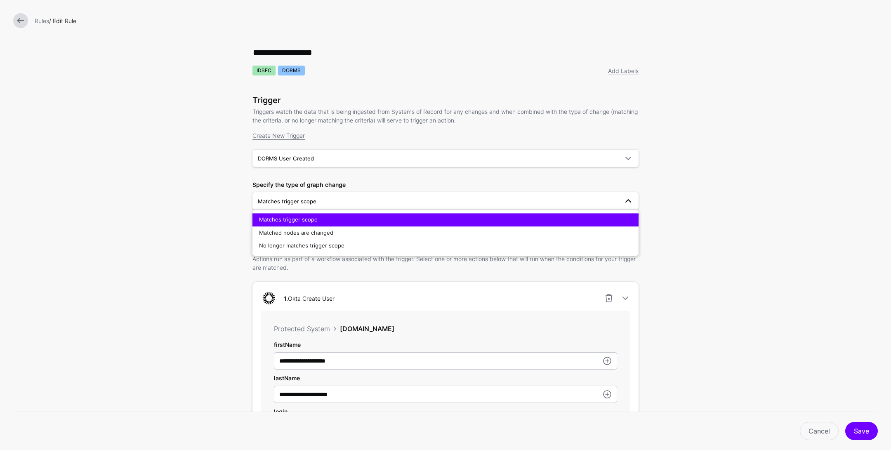
click at [704, 188] on form "**********" at bounding box center [445, 372] width 891 height 745
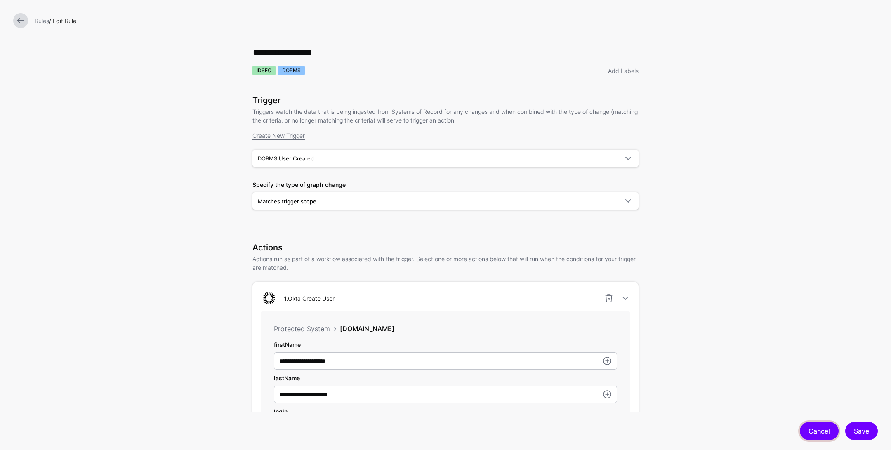
click at [822, 429] on link "Cancel" at bounding box center [819, 431] width 39 height 18
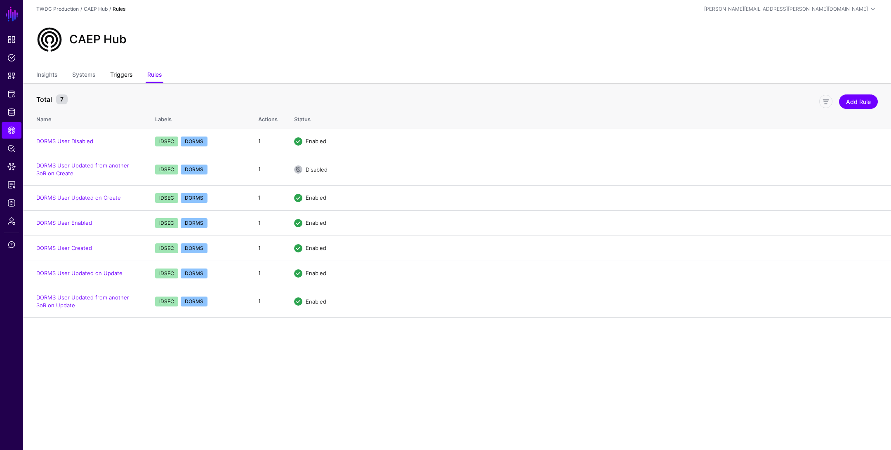
click at [123, 77] on link "Triggers" at bounding box center [121, 76] width 22 height 16
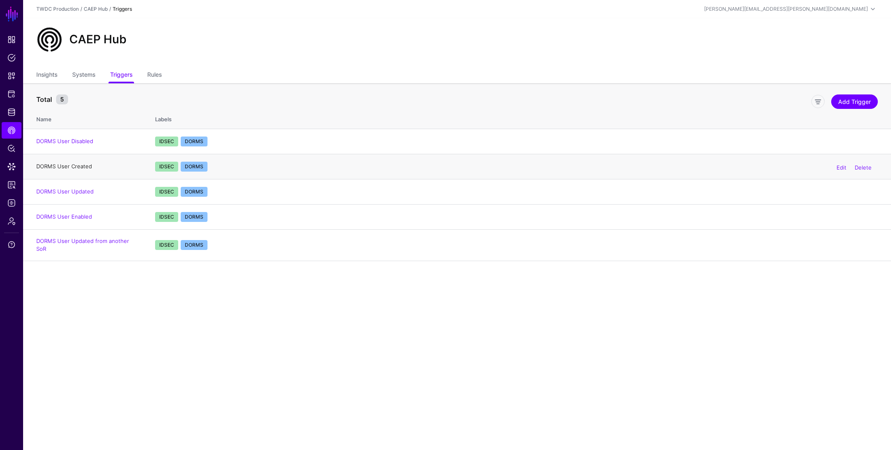
click at [77, 168] on link "DORMS User Created" at bounding box center [64, 166] width 56 height 7
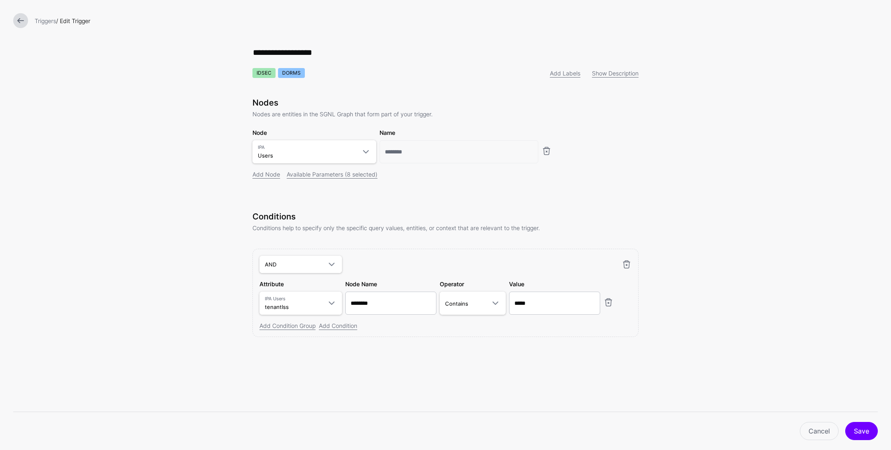
click at [22, 22] on link at bounding box center [20, 20] width 15 height 15
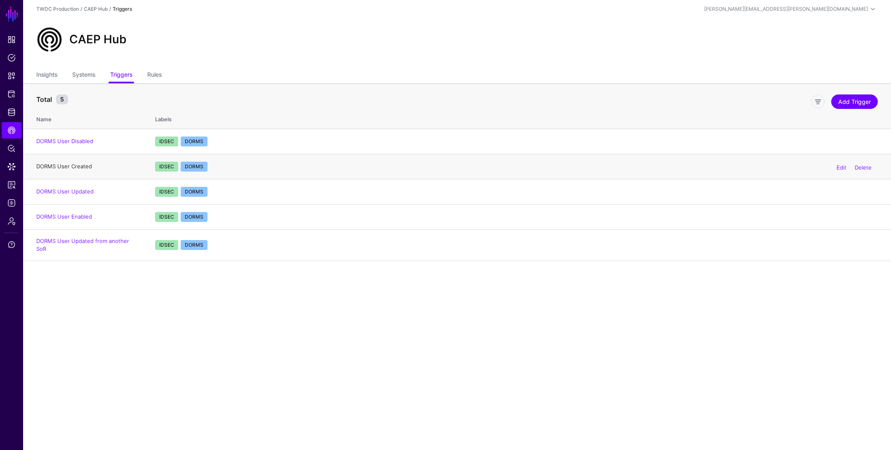
click at [69, 168] on link "DORMS User Created" at bounding box center [64, 166] width 56 height 7
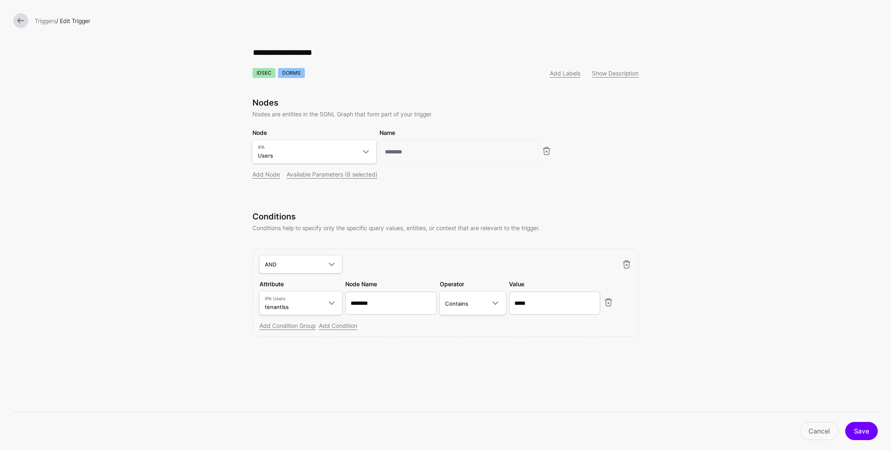
click at [16, 21] on link at bounding box center [20, 20] width 15 height 15
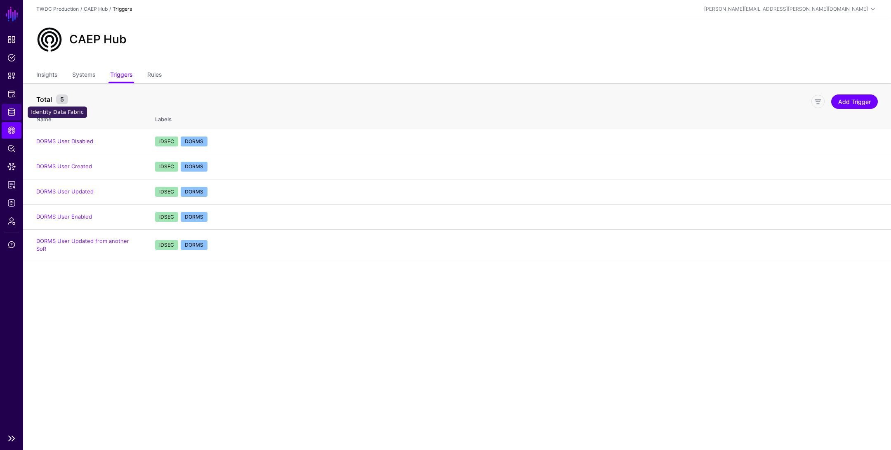
click at [12, 110] on span "Identity Data Fabric" at bounding box center [11, 112] width 8 height 8
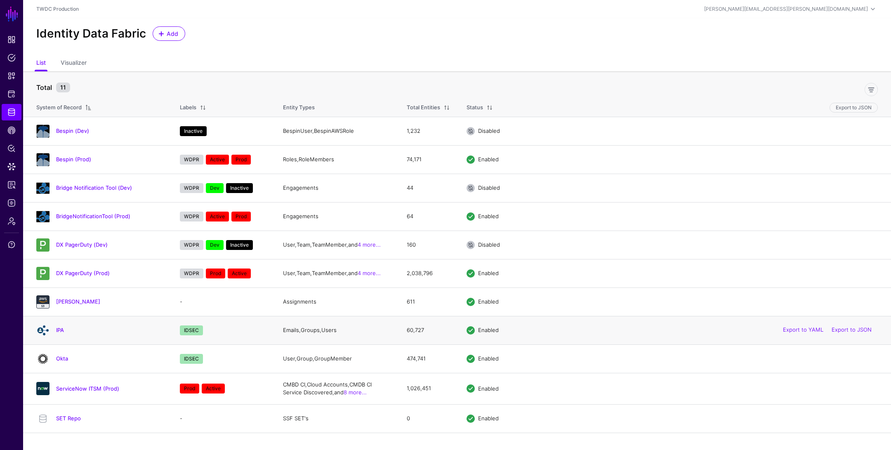
click at [57, 332] on h4 "IPA" at bounding box center [109, 329] width 107 height 7
click at [60, 327] on link "IPA" at bounding box center [60, 330] width 8 height 7
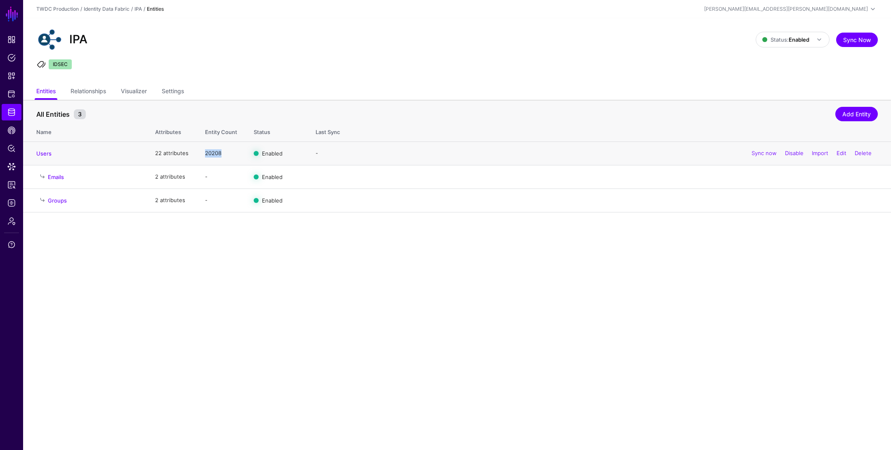
drag, startPoint x: 205, startPoint y: 152, endPoint x: 249, endPoint y: 152, distance: 44.2
click at [249, 152] on tr "Users 22 attributes 20208 Enabled - Sync now Disable Import Edit Delete" at bounding box center [457, 154] width 868 height 24
